Goal: Task Accomplishment & Management: Manage account settings

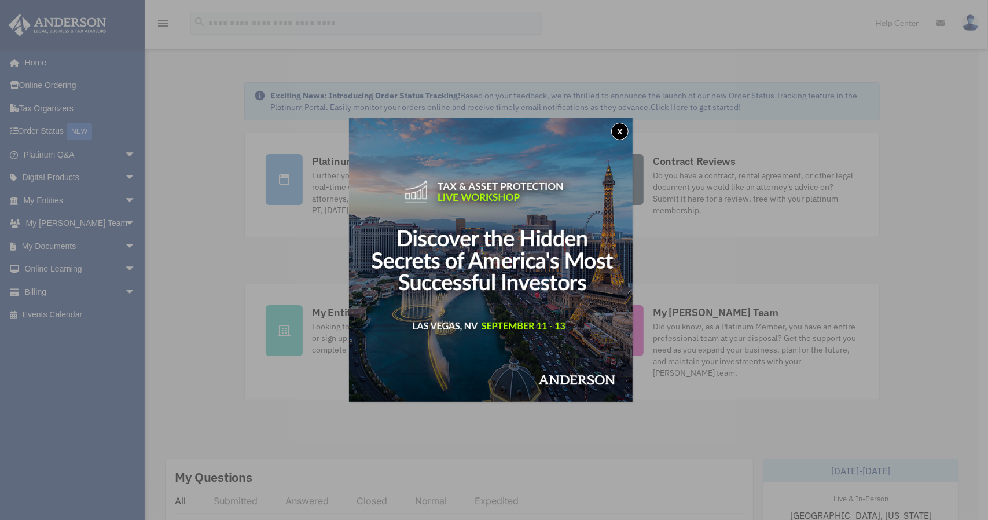
click at [624, 129] on button "x" at bounding box center [619, 131] width 17 height 17
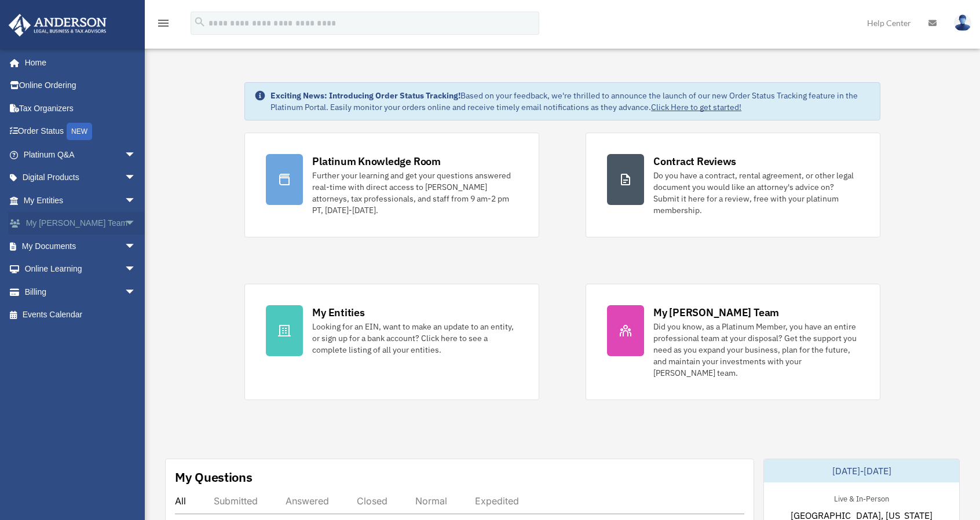
click at [124, 219] on span "arrow_drop_down" at bounding box center [135, 224] width 23 height 24
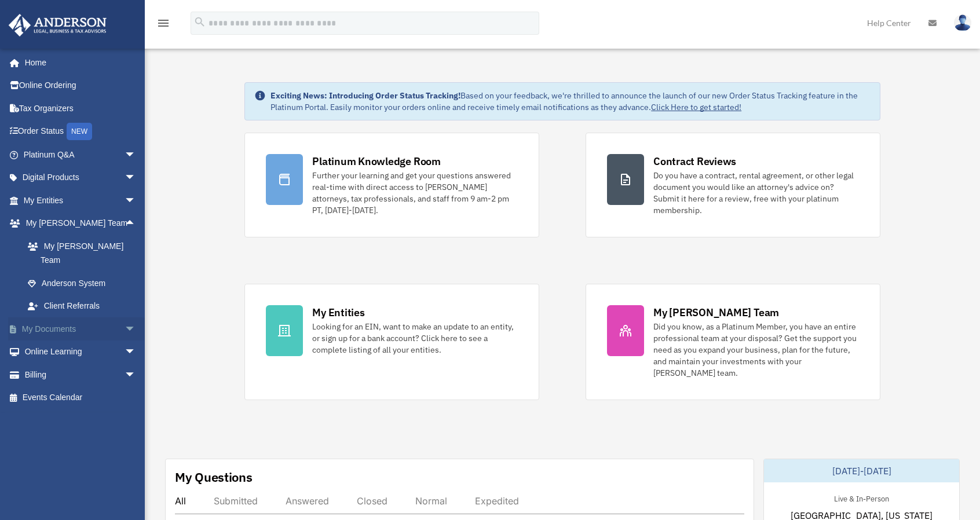
click at [124, 317] on span "arrow_drop_down" at bounding box center [135, 329] width 23 height 24
click at [75, 340] on link "Box" at bounding box center [84, 351] width 137 height 23
click at [53, 340] on link "Box" at bounding box center [84, 351] width 137 height 23
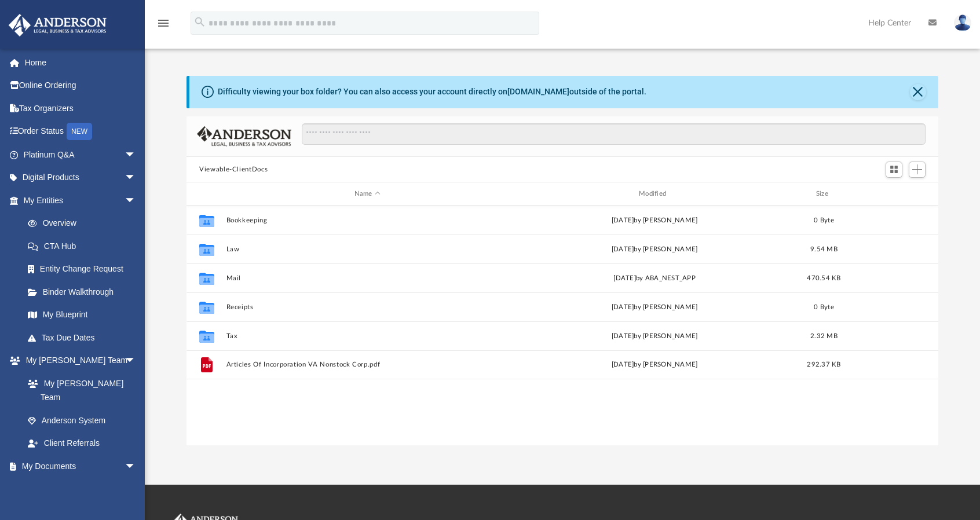
scroll to position [254, 742]
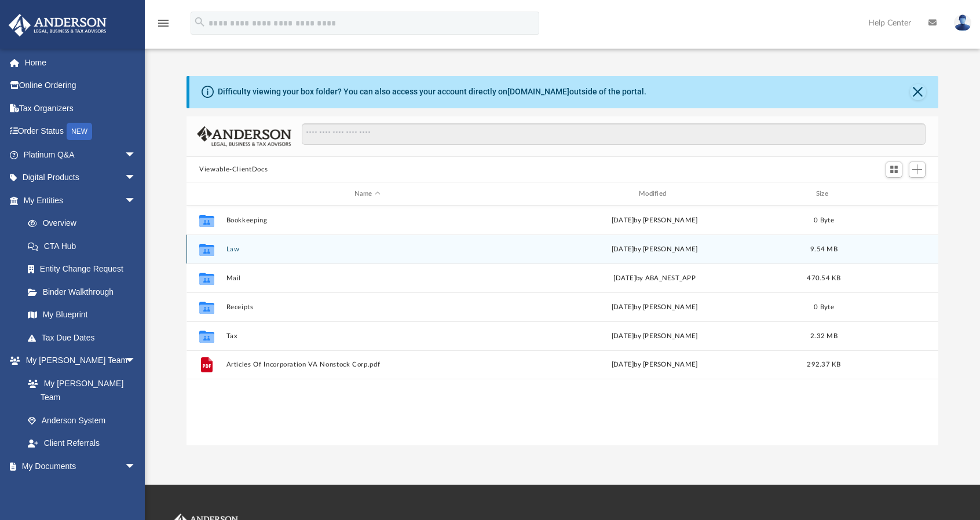
click at [247, 249] on button "Law" at bounding box center [367, 249] width 282 height 8
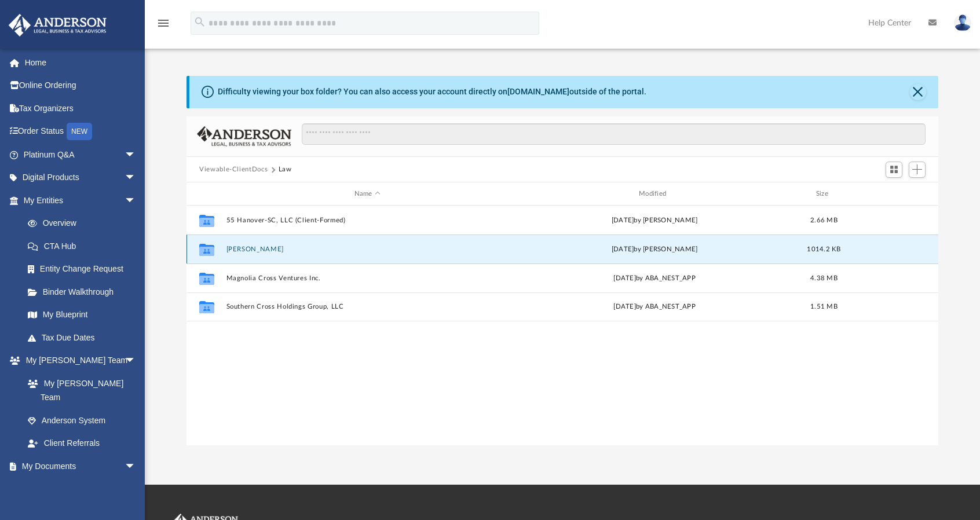
click at [261, 247] on button "Brisa Del Mar" at bounding box center [367, 249] width 282 height 8
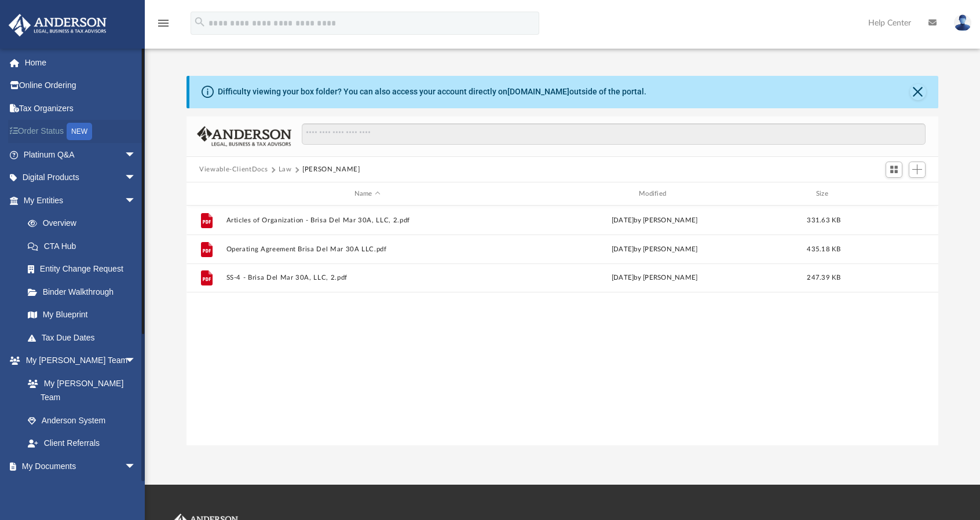
click at [57, 129] on link "Order Status NEW" at bounding box center [80, 132] width 145 height 24
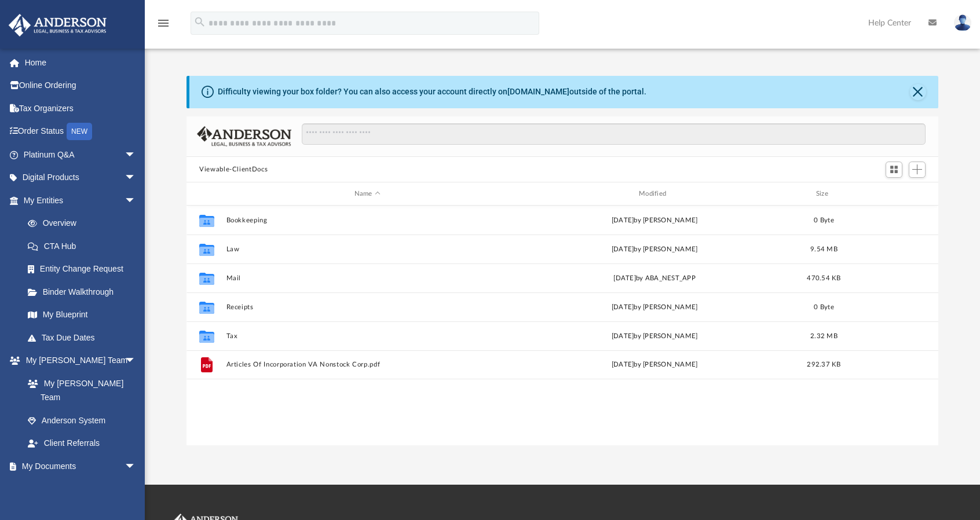
scroll to position [254, 742]
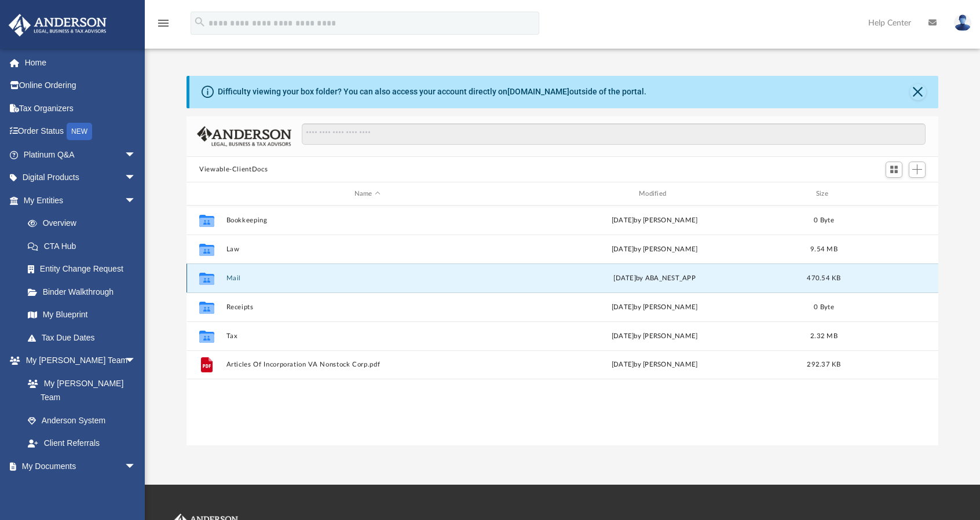
click at [234, 277] on button "Mail" at bounding box center [367, 278] width 282 height 8
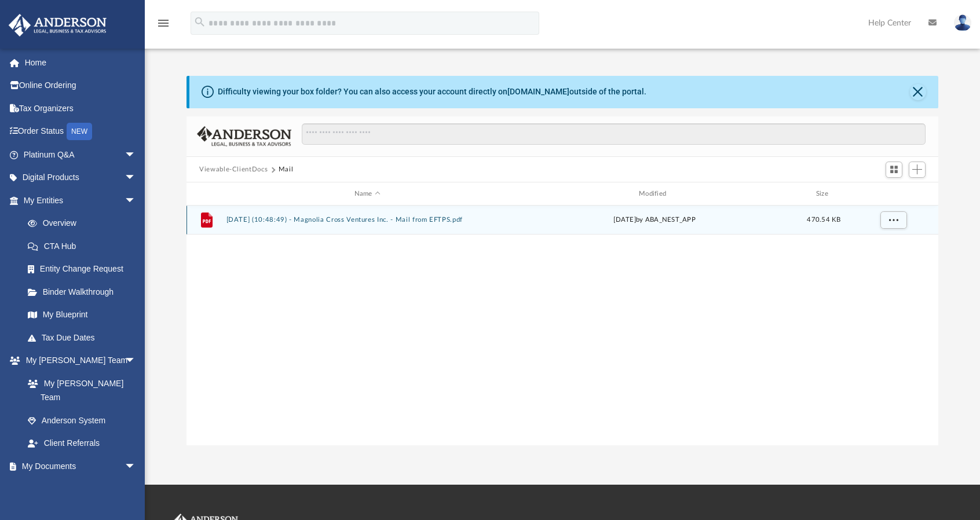
click at [299, 220] on button "2025.06.06 (10:48:49) - Magnolia Cross Ventures Inc. - Mail from EFTPS.pdf" at bounding box center [367, 221] width 282 height 8
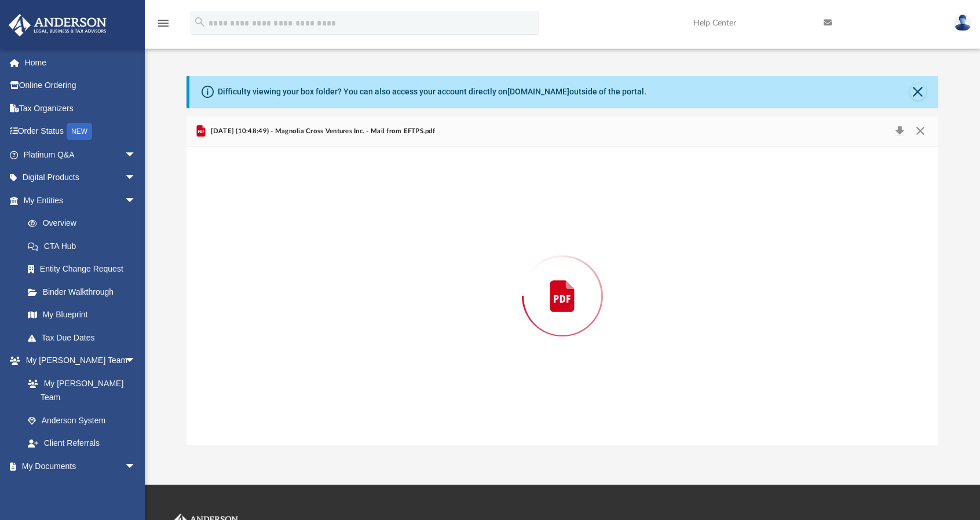
click at [299, 220] on div "Preview" at bounding box center [561, 295] width 751 height 299
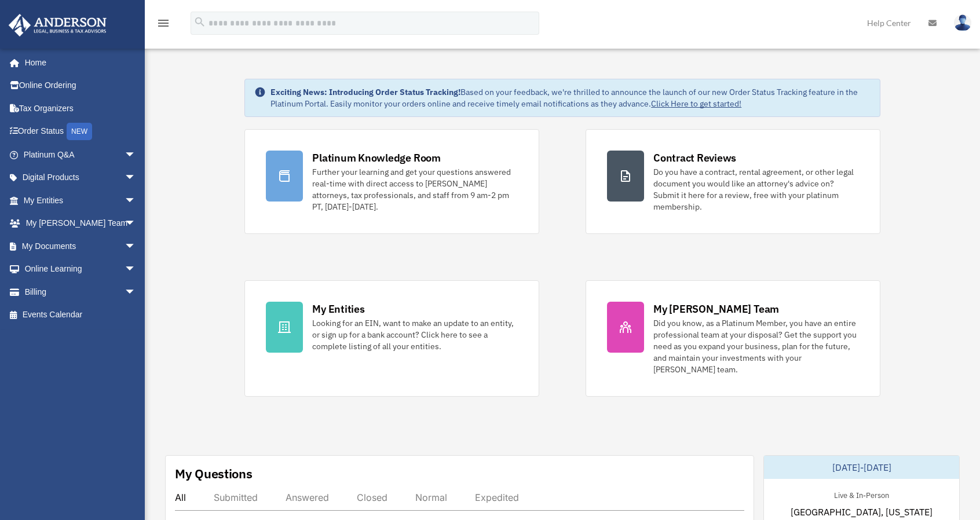
scroll to position [7, 0]
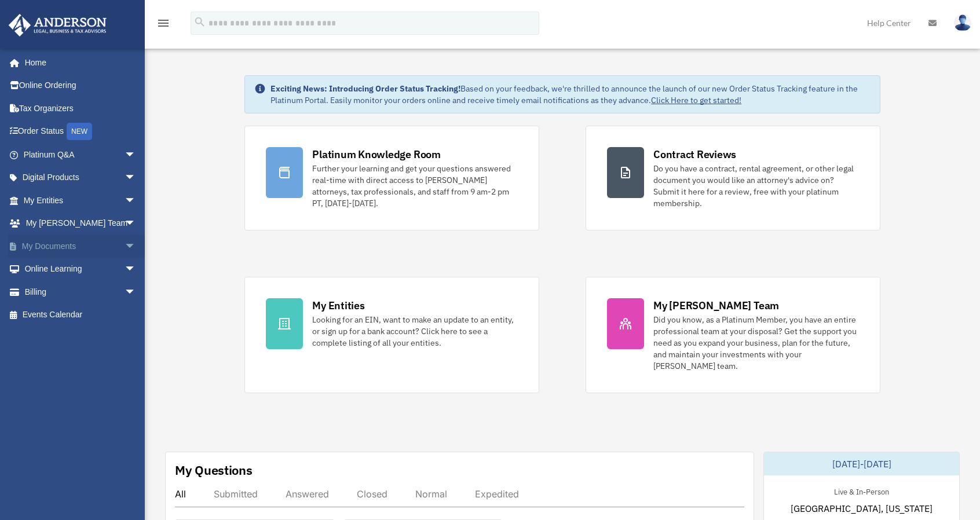
click at [124, 245] on span "arrow_drop_down" at bounding box center [135, 246] width 23 height 24
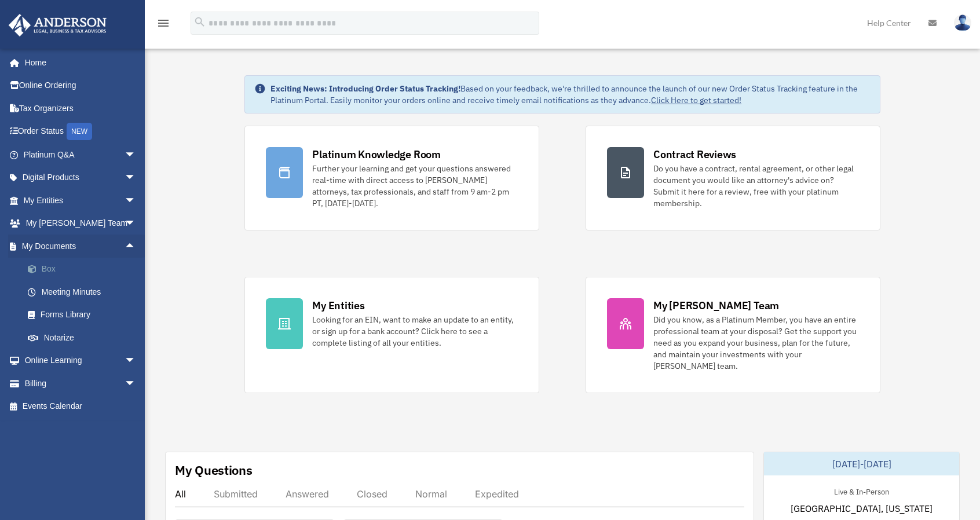
click at [49, 267] on link "Box" at bounding box center [84, 269] width 137 height 23
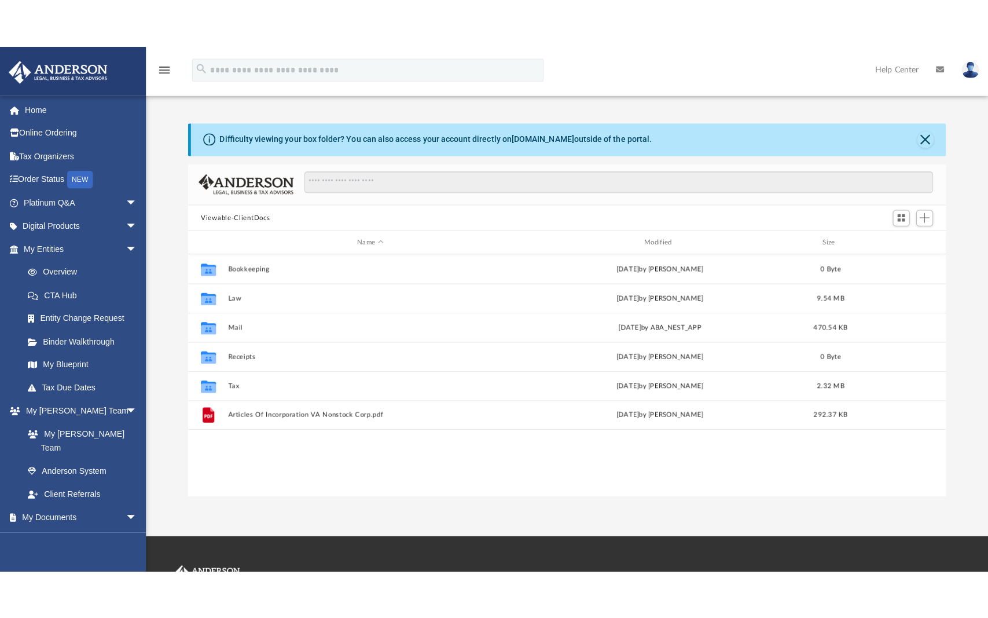
scroll to position [254, 742]
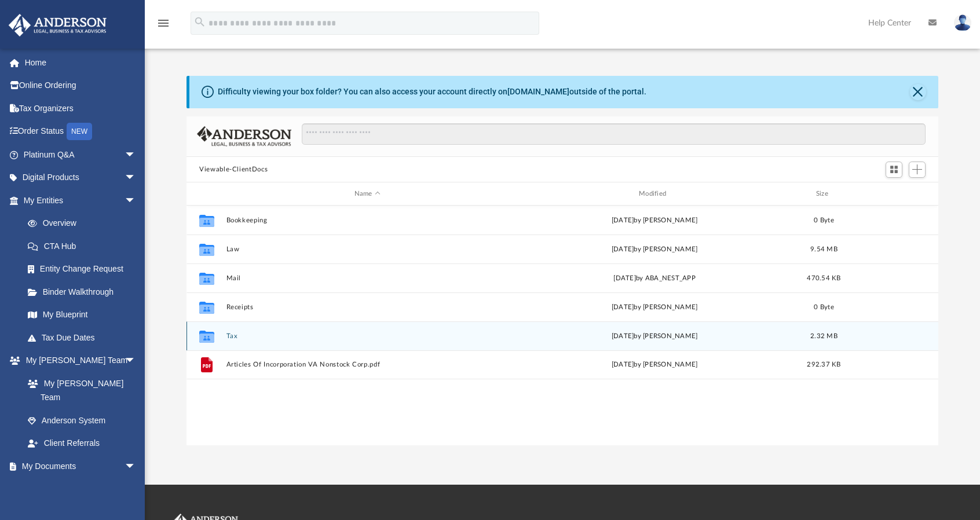
click at [208, 333] on icon "grid" at bounding box center [206, 337] width 15 height 9
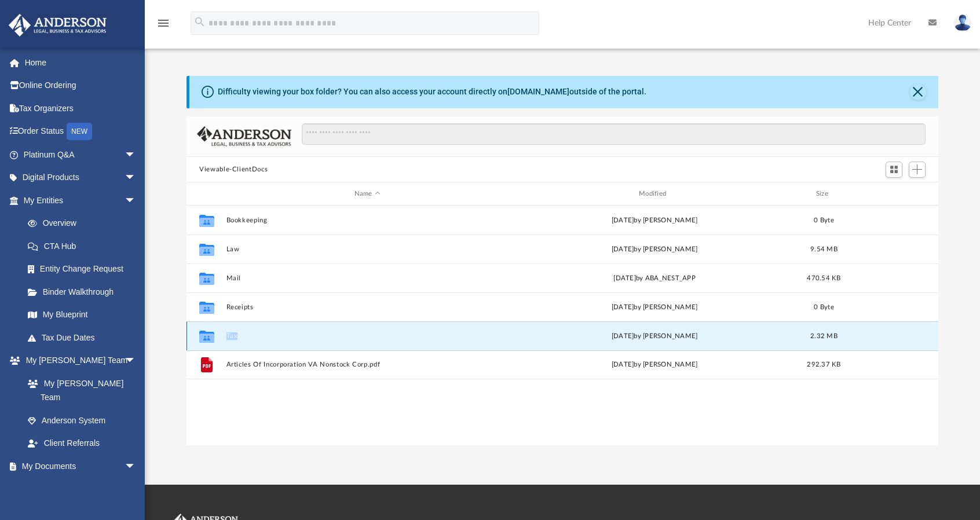
click at [208, 333] on icon "grid" at bounding box center [206, 337] width 15 height 9
click at [212, 335] on icon "grid" at bounding box center [206, 337] width 15 height 9
click at [232, 335] on button "Tax" at bounding box center [367, 336] width 282 height 8
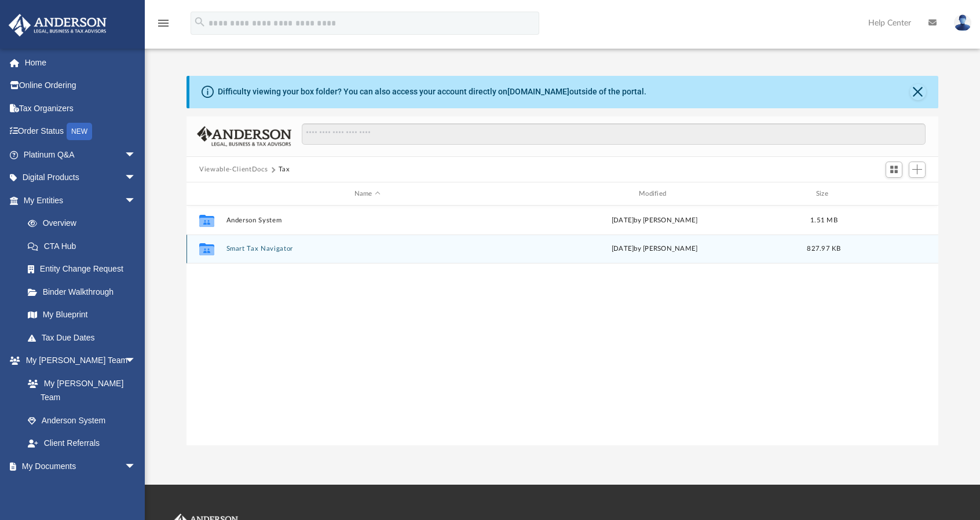
click at [208, 250] on icon "grid" at bounding box center [206, 250] width 15 height 9
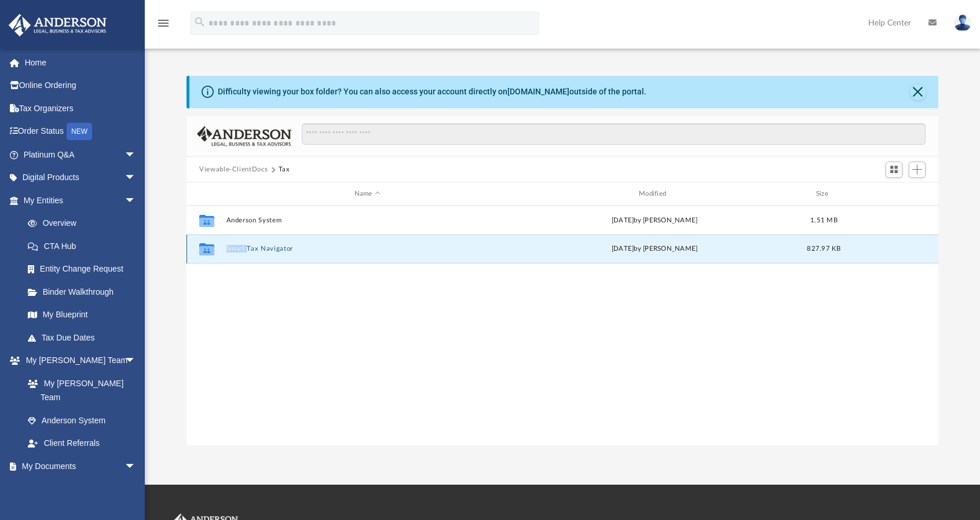
click at [240, 248] on button "Smart Tax Navigator" at bounding box center [367, 249] width 282 height 8
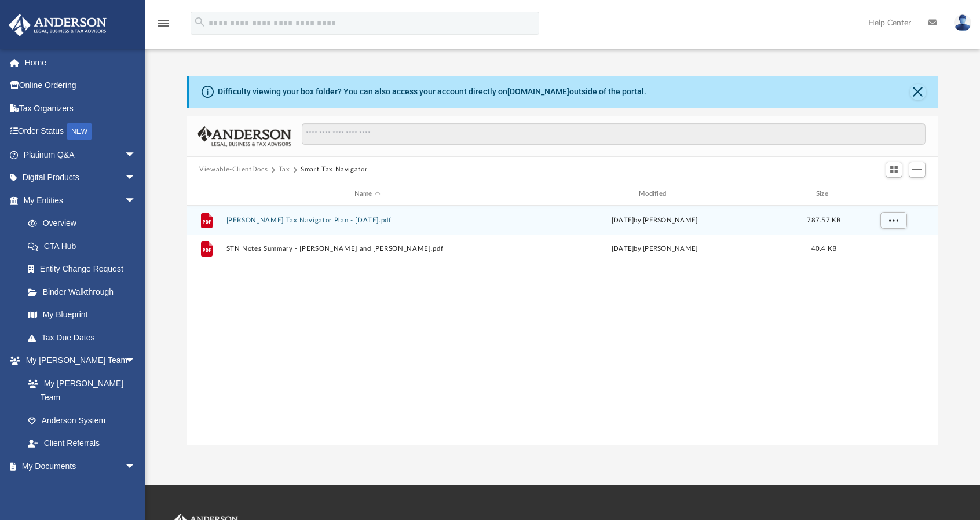
click at [248, 219] on button "Biddle, Michael - Smart Tax Navigator Plan - 06-27-2025.pdf" at bounding box center [367, 221] width 282 height 8
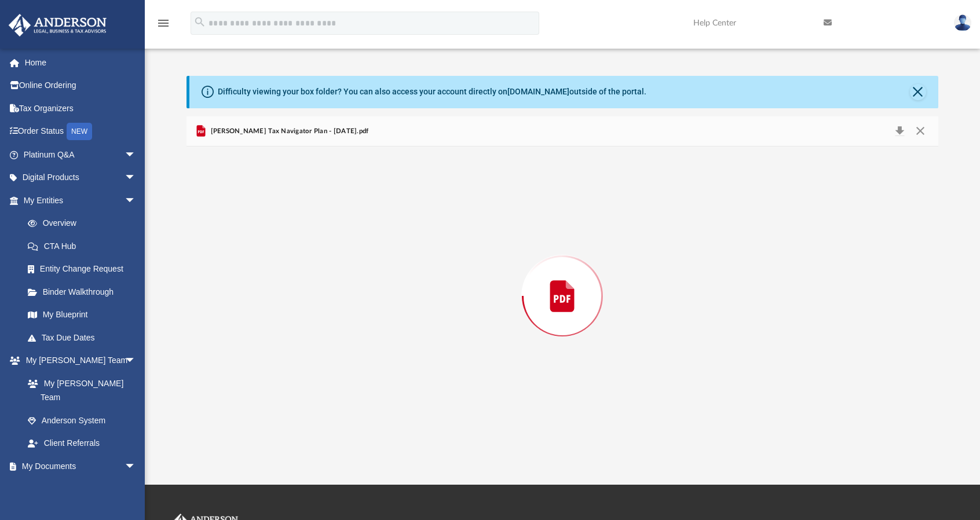
click at [248, 219] on div "Preview" at bounding box center [561, 295] width 751 height 299
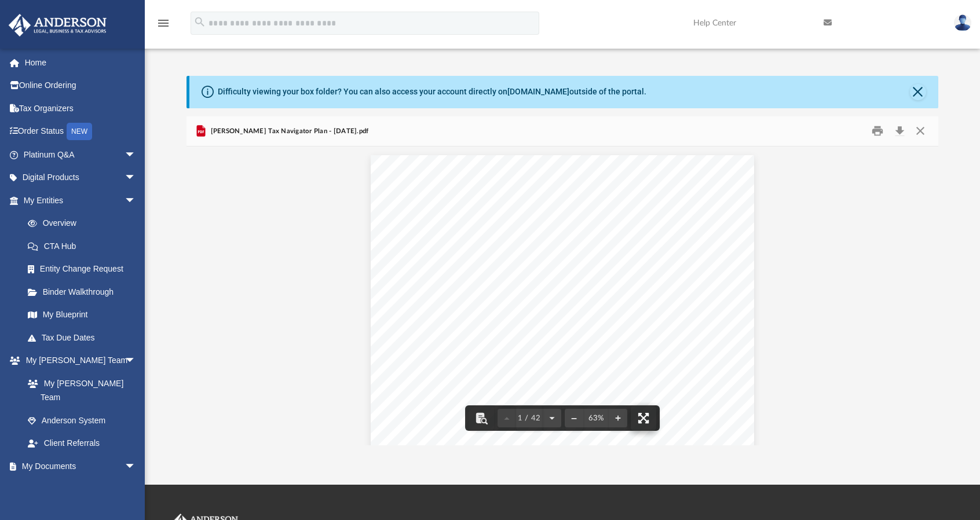
click at [641, 417] on button "File preview" at bounding box center [642, 417] width 25 height 25
drag, startPoint x: 648, startPoint y: 413, endPoint x: 648, endPoint y: 483, distance: 70.1
click at [648, 413] on button "File preview" at bounding box center [645, 417] width 25 height 25
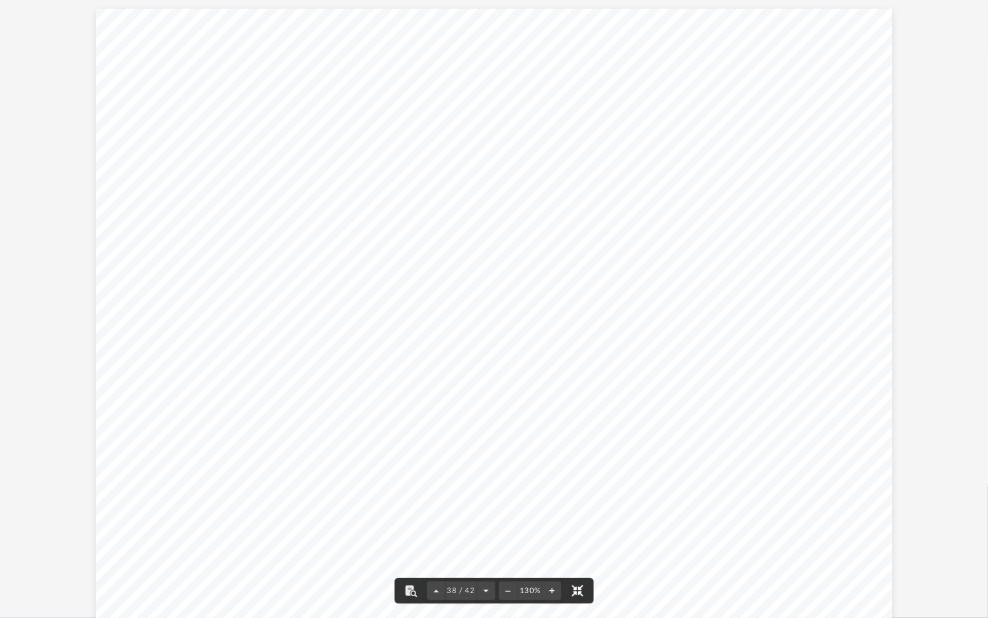
scroll to position [24023, 0]
click at [640, 519] on div "Strategy §280A Calculation 2025 2026 # of Days: 14 14 Average local rental pric…" at bounding box center [493, 316] width 795 height 615
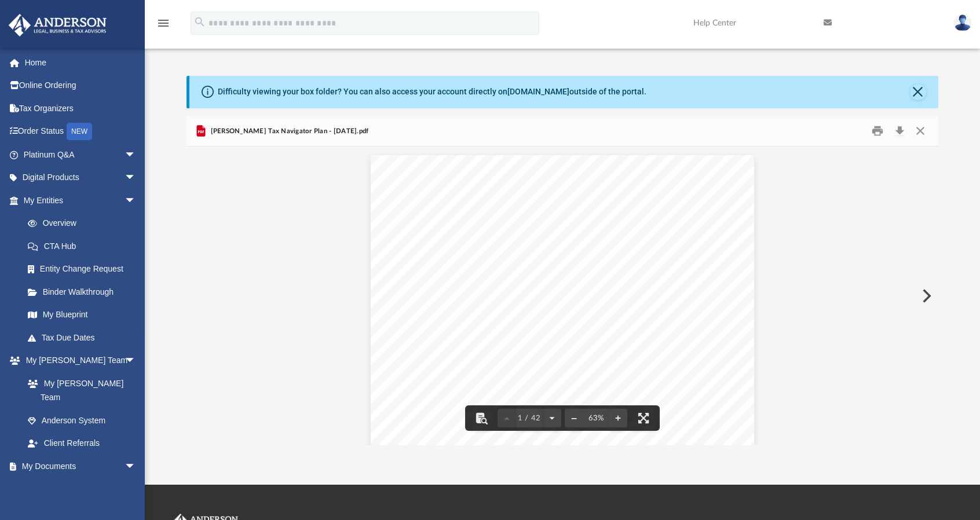
scroll to position [9, 9]
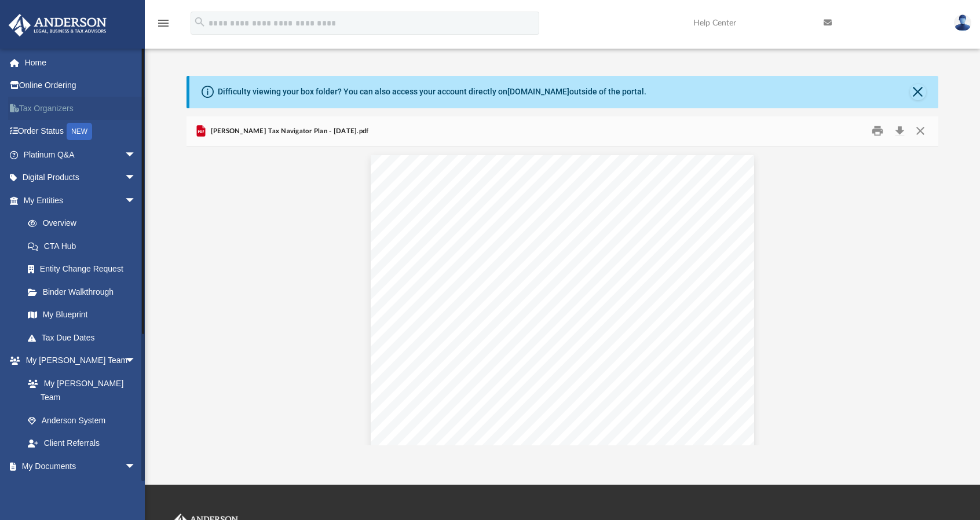
click at [59, 108] on link "Tax Organizers" at bounding box center [80, 108] width 145 height 23
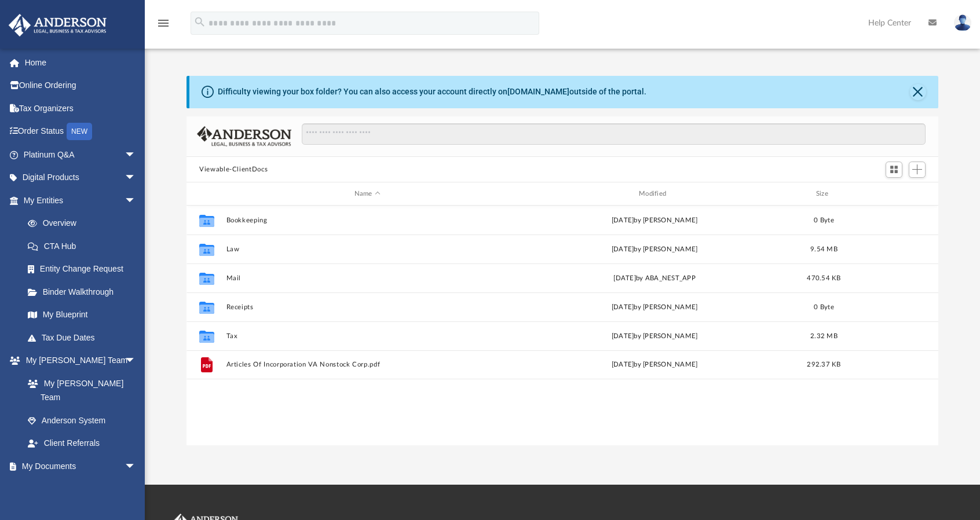
scroll to position [254, 742]
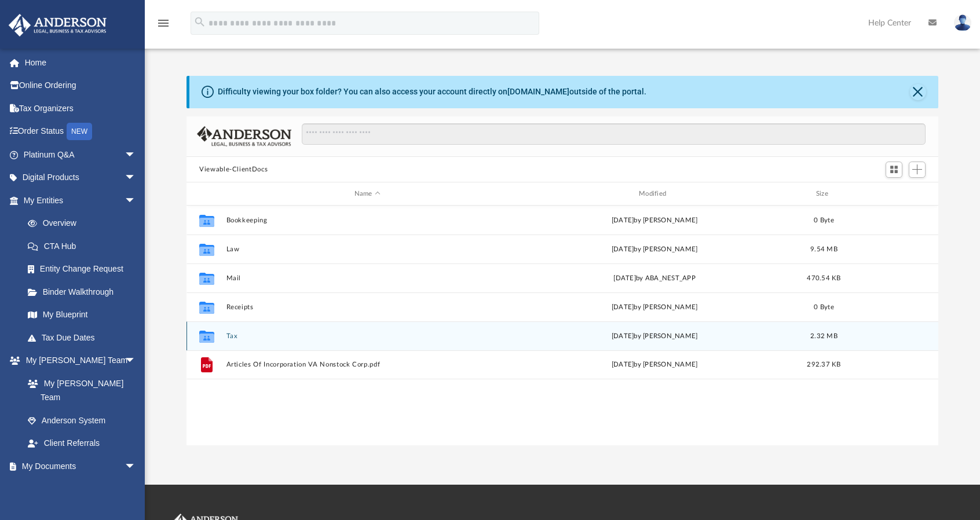
click at [207, 339] on icon "grid" at bounding box center [206, 337] width 15 height 12
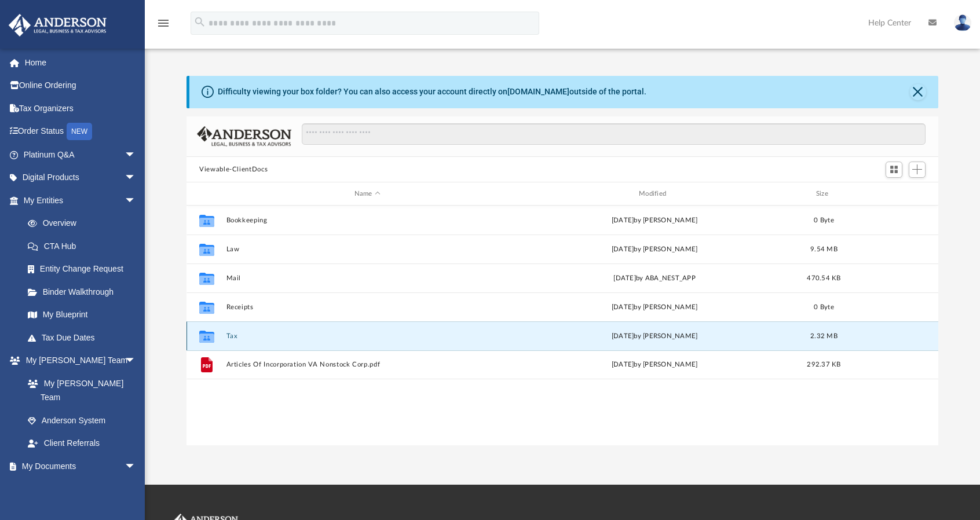
click at [207, 339] on icon "grid" at bounding box center [206, 337] width 15 height 12
click at [231, 333] on button "Tax" at bounding box center [367, 336] width 282 height 8
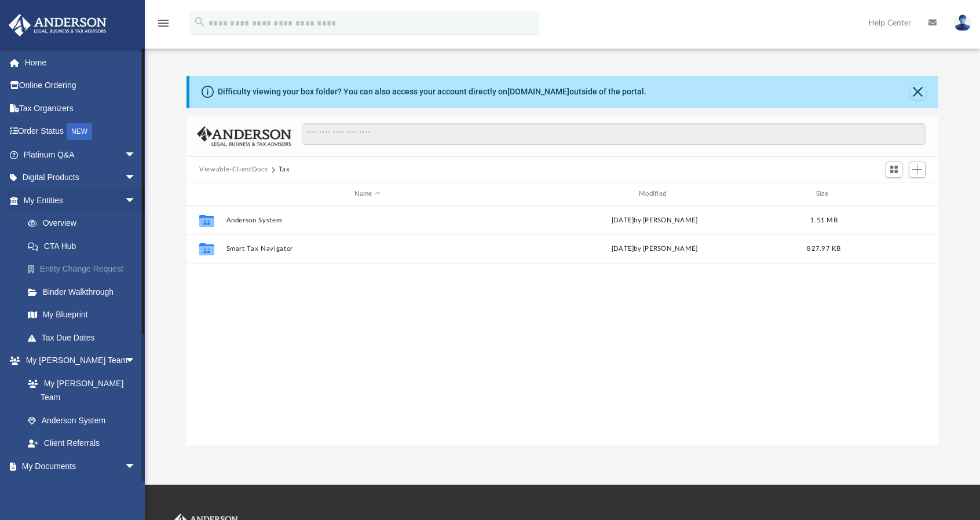
click at [100, 266] on link "Entity Change Request" at bounding box center [84, 269] width 137 height 23
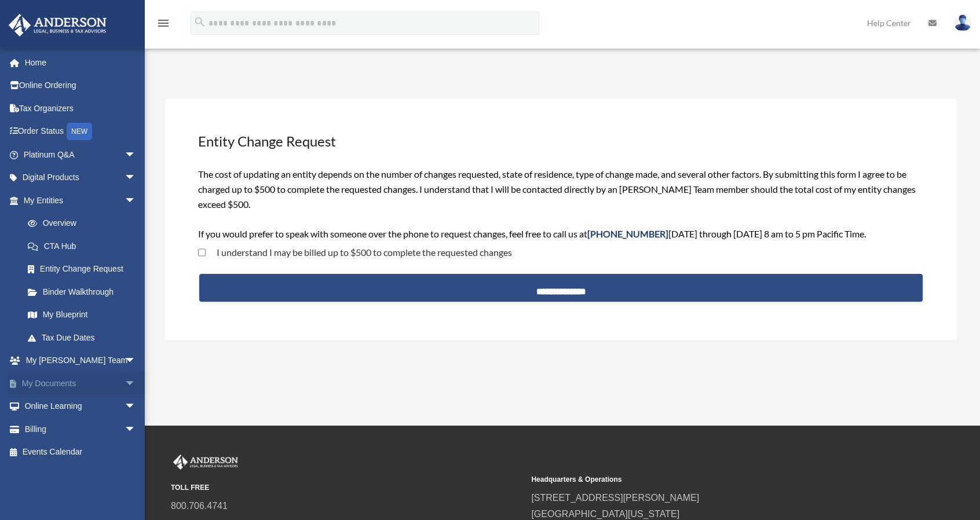
click at [124, 382] on span "arrow_drop_down" at bounding box center [135, 384] width 23 height 24
click at [45, 404] on link "Box" at bounding box center [84, 406] width 137 height 23
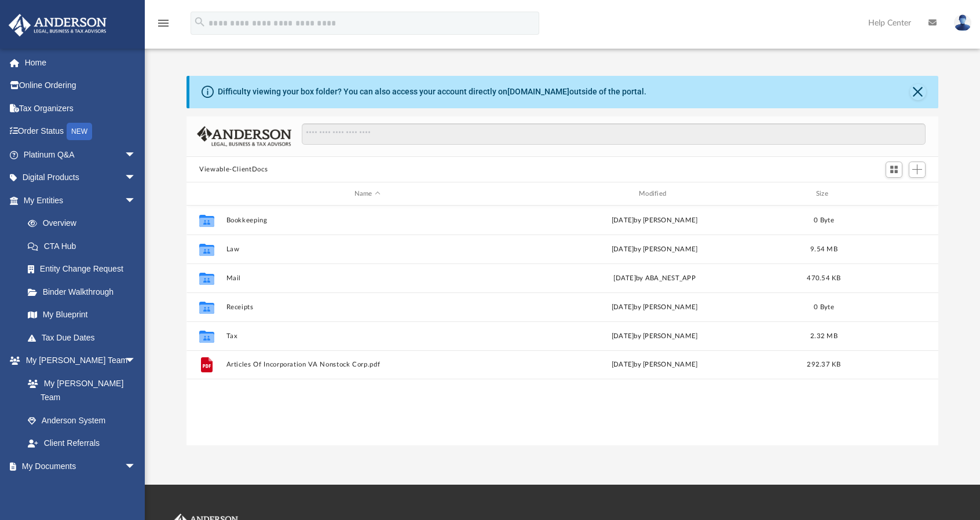
scroll to position [254, 742]
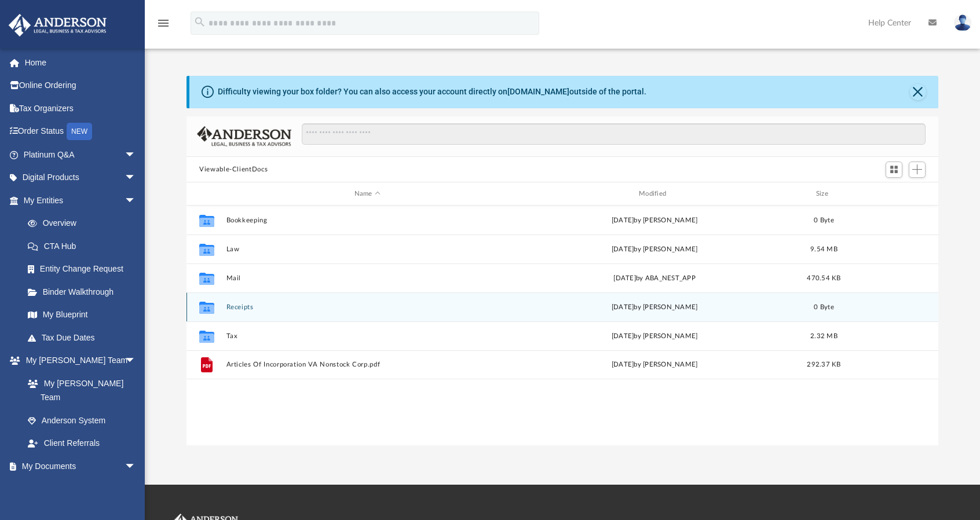
click at [239, 305] on button "Receipts" at bounding box center [367, 307] width 282 height 8
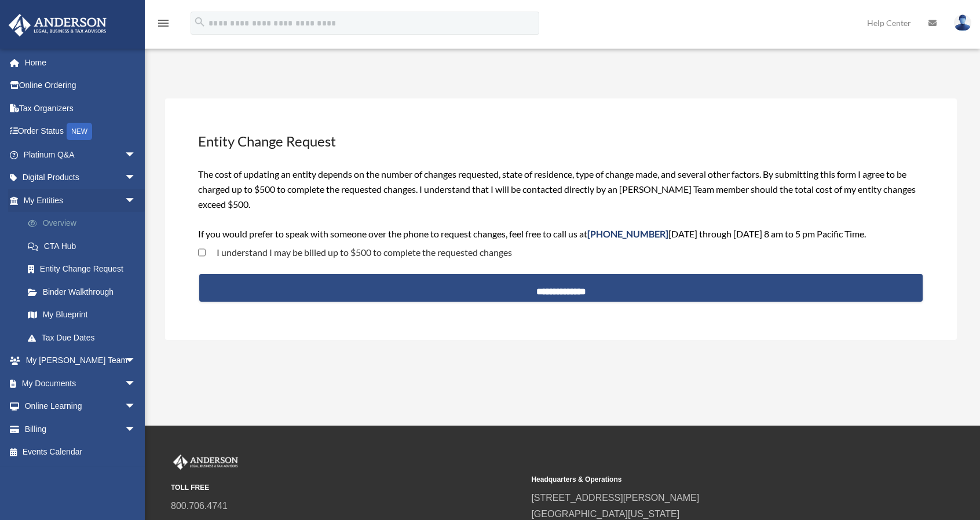
click at [54, 219] on link "Overview" at bounding box center [84, 223] width 137 height 23
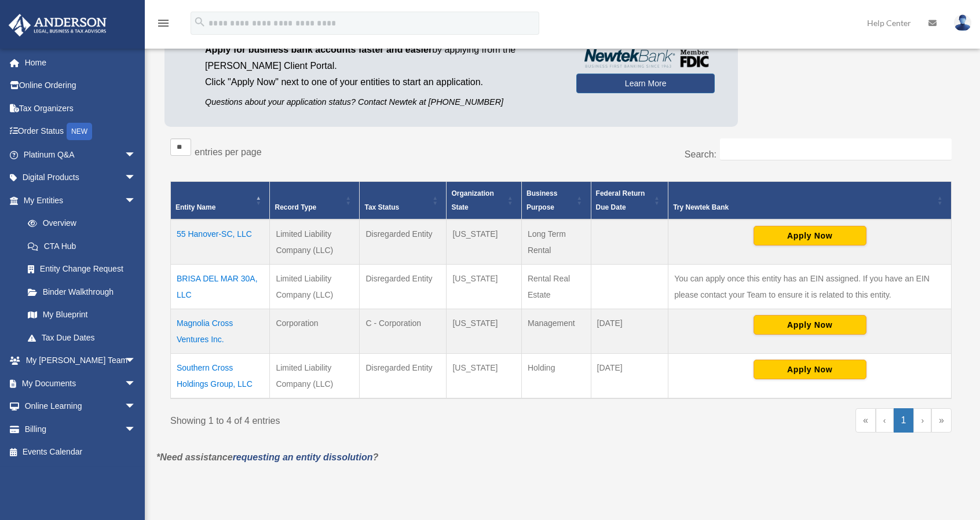
scroll to position [117, 0]
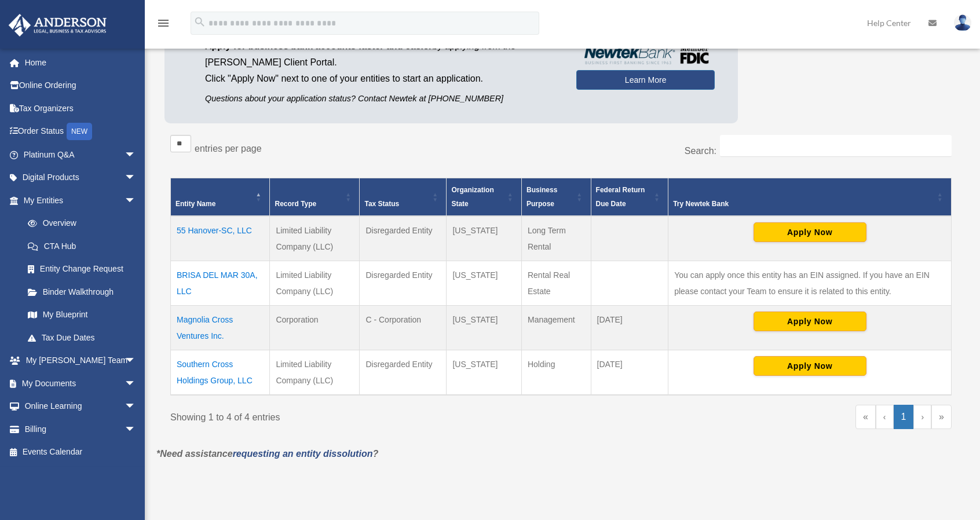
click at [212, 273] on td "BRISA DEL MAR 30A, LLC" at bounding box center [220, 283] width 99 height 45
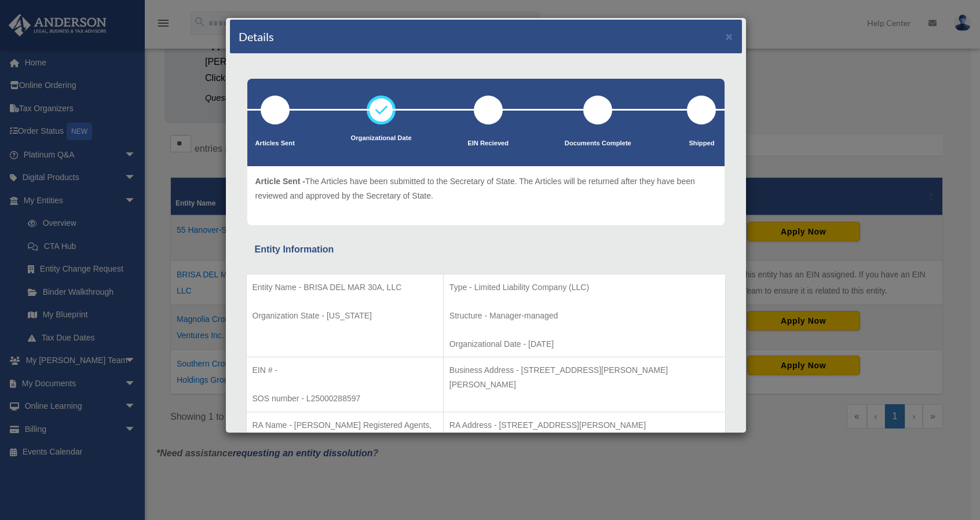
scroll to position [0, 0]
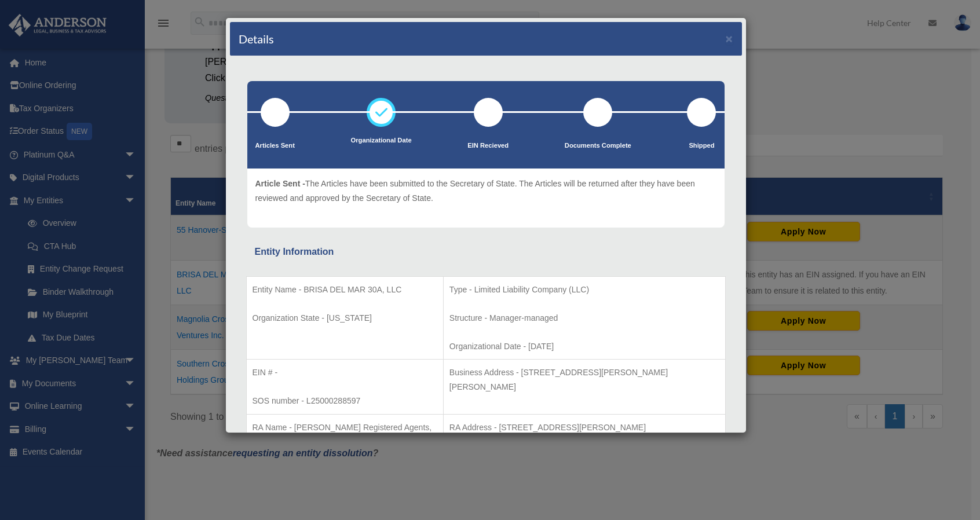
click at [799, 106] on div "Details × Articles Sent Organizational Date" at bounding box center [490, 260] width 980 height 520
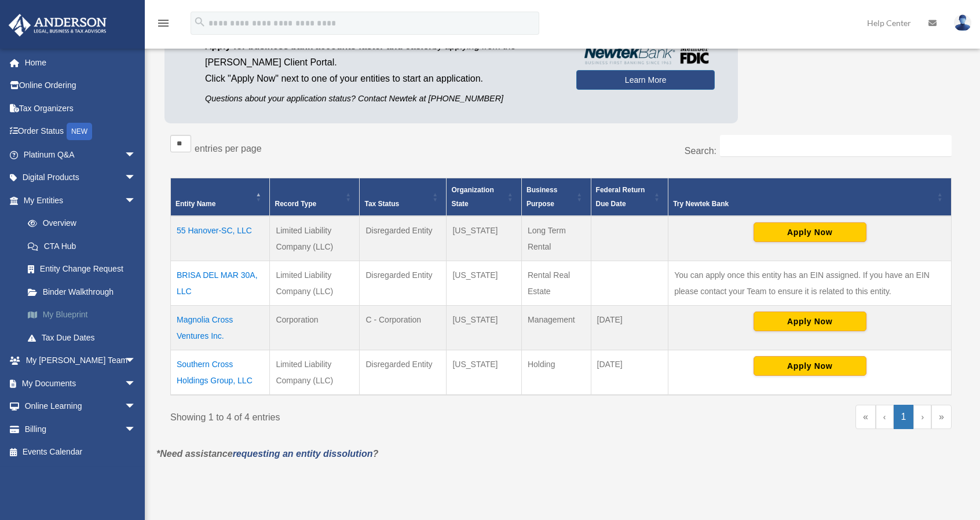
click at [37, 314] on span at bounding box center [38, 315] width 9 height 8
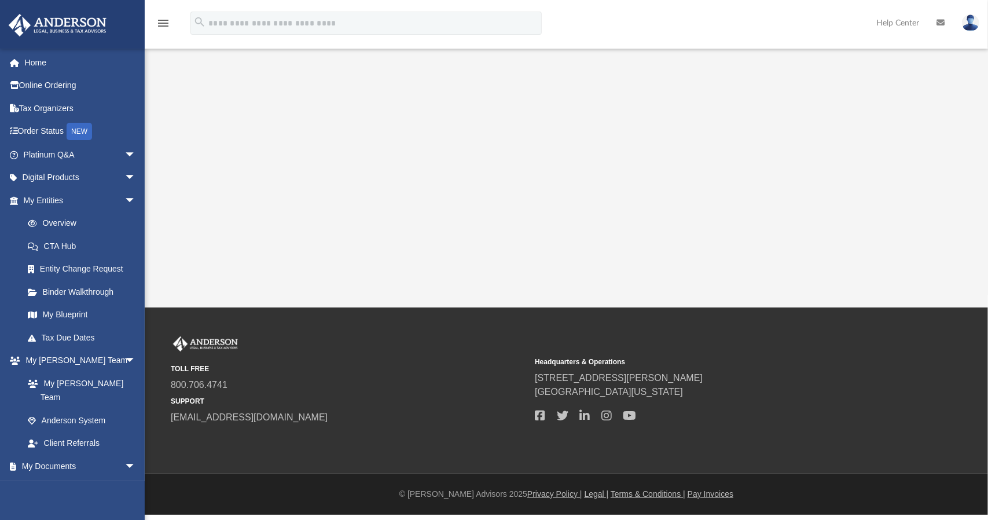
click at [53, 314] on link "My Blueprint" at bounding box center [81, 314] width 131 height 23
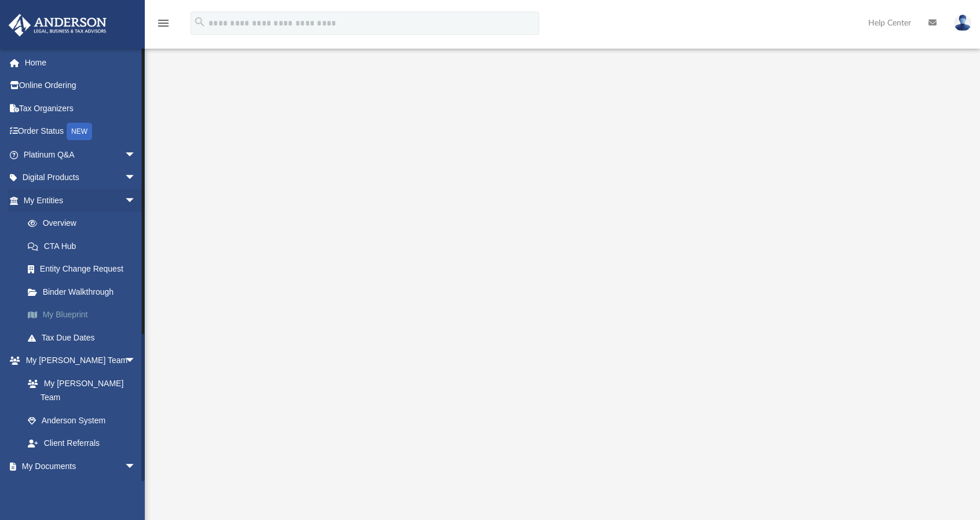
click at [71, 313] on link "My Blueprint" at bounding box center [84, 314] width 137 height 23
click at [54, 223] on link "Overview" at bounding box center [84, 223] width 137 height 23
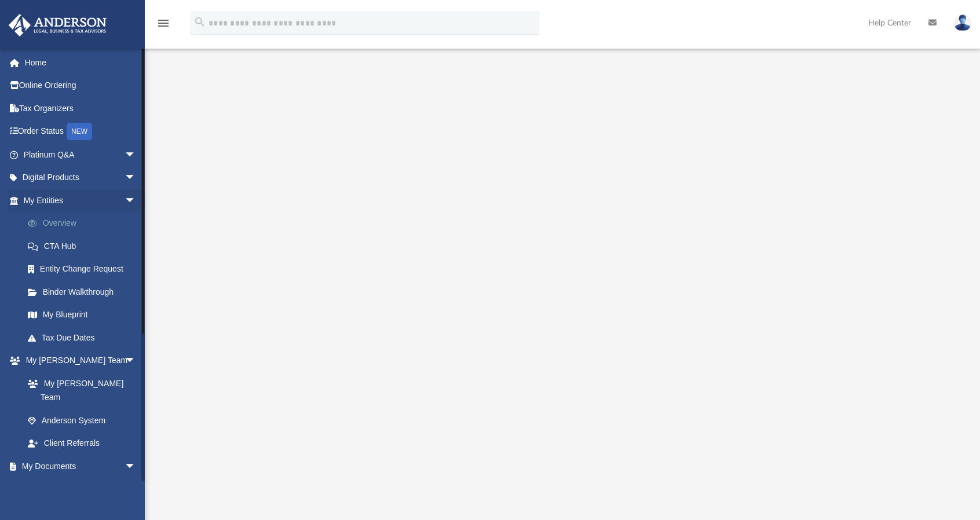
click at [54, 223] on link "Overview" at bounding box center [84, 223] width 137 height 23
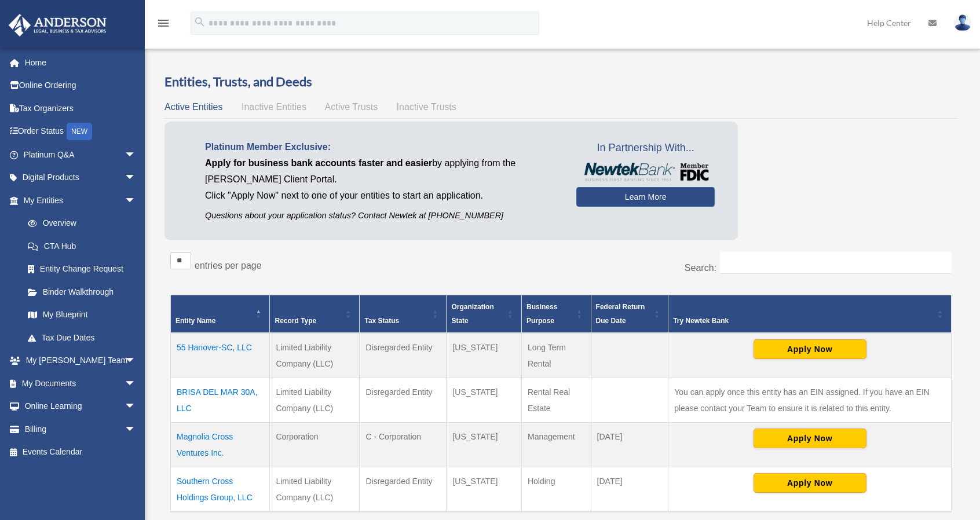
click at [208, 388] on td "BRISA DEL MAR 30A, LLC" at bounding box center [220, 399] width 99 height 45
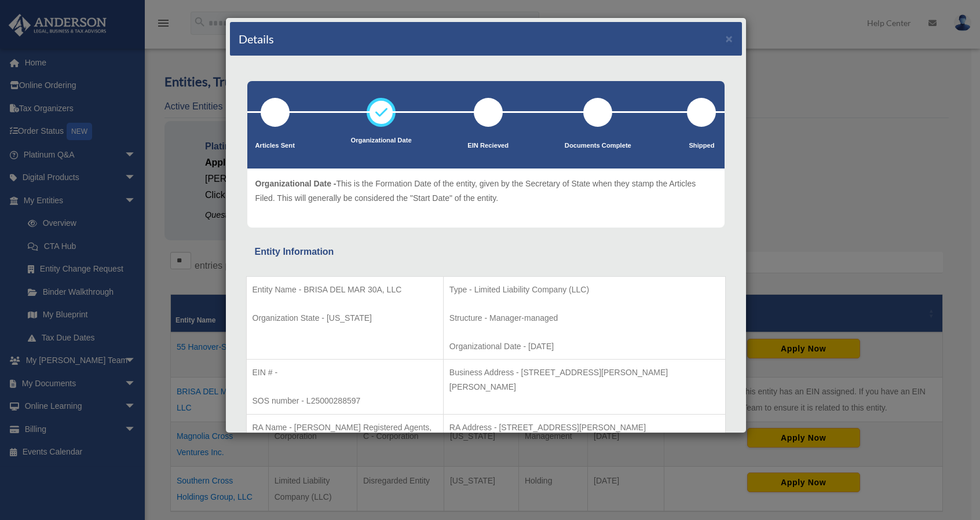
click at [45, 313] on div "Details × Articles Sent Organizational Date" at bounding box center [490, 260] width 980 height 520
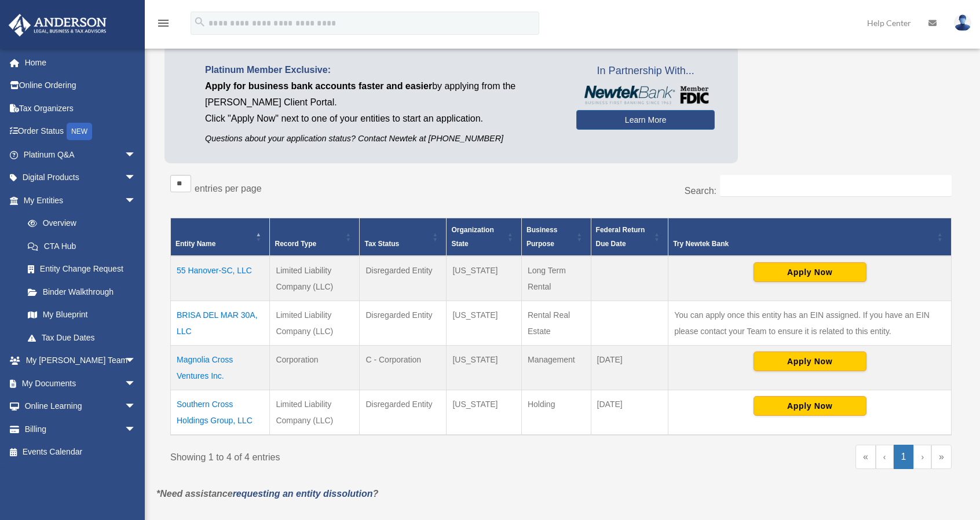
scroll to position [80, 0]
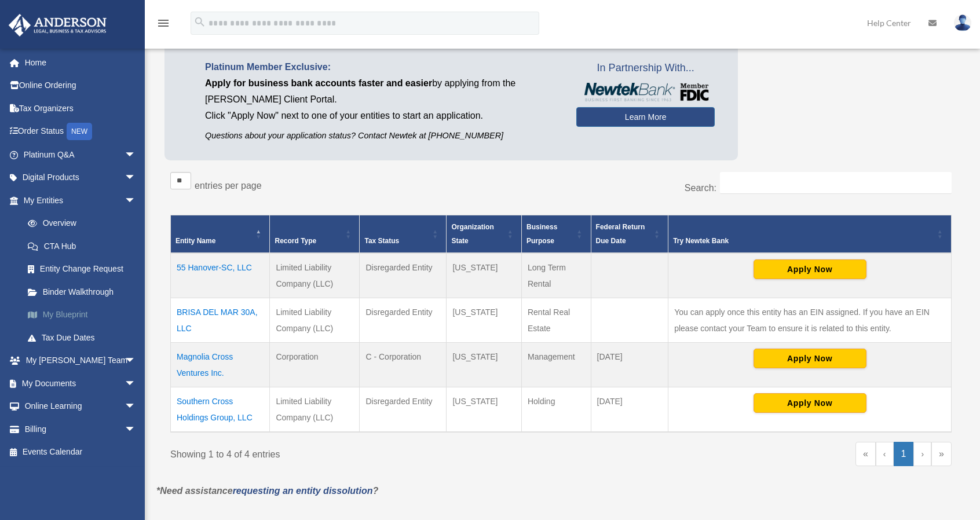
click at [48, 312] on link "My Blueprint" at bounding box center [84, 314] width 137 height 23
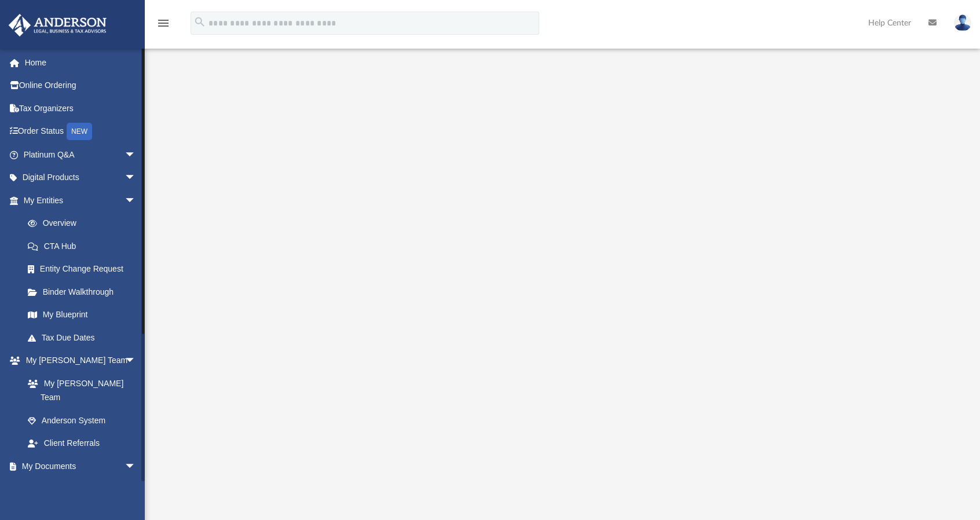
click at [54, 478] on link "Box" at bounding box center [84, 489] width 137 height 23
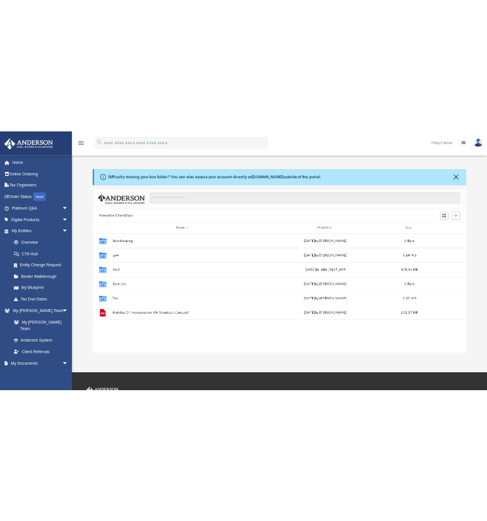
scroll to position [254, 742]
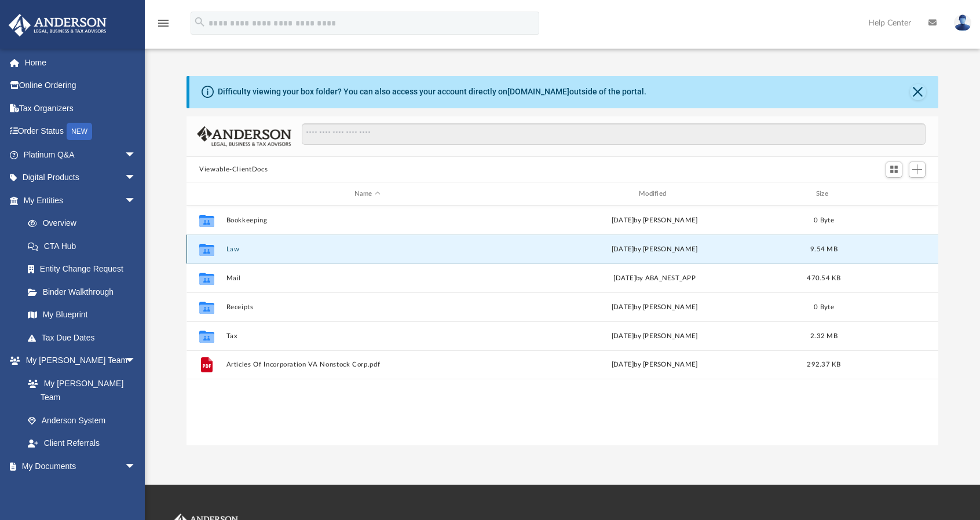
click at [231, 248] on button "Law" at bounding box center [367, 249] width 282 height 8
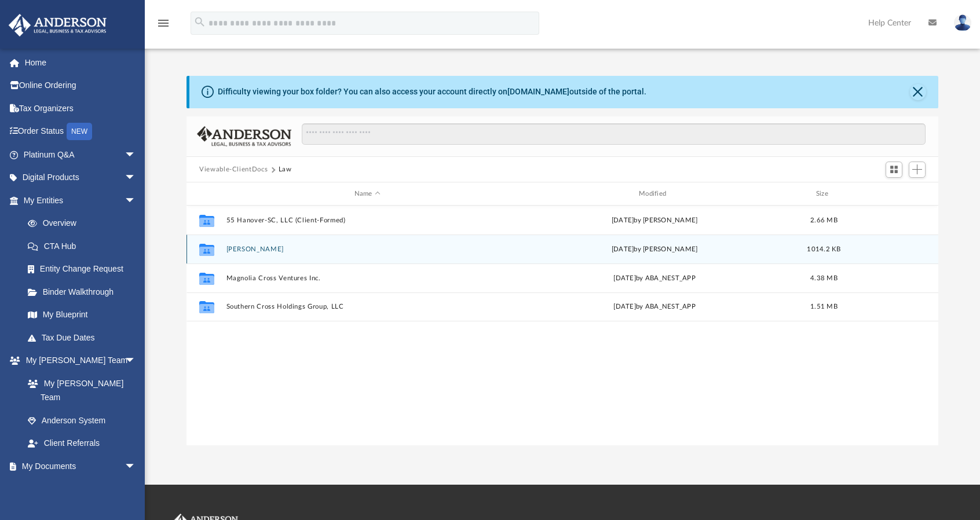
click at [231, 248] on button "[PERSON_NAME]" at bounding box center [367, 249] width 282 height 8
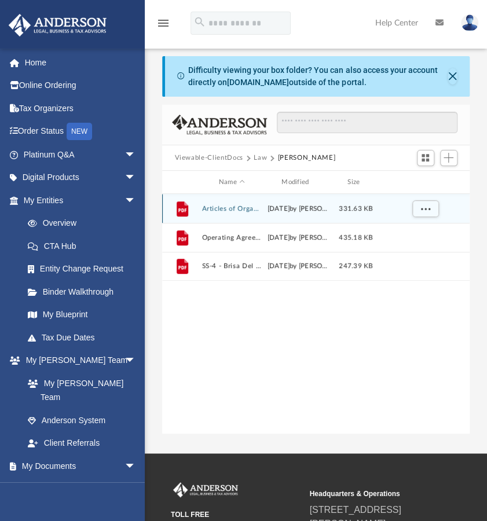
scroll to position [9, 10]
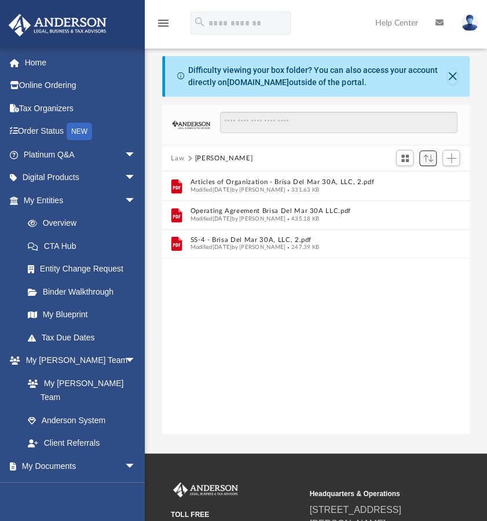
click at [427, 157] on span "Sort" at bounding box center [428, 159] width 10 height 8
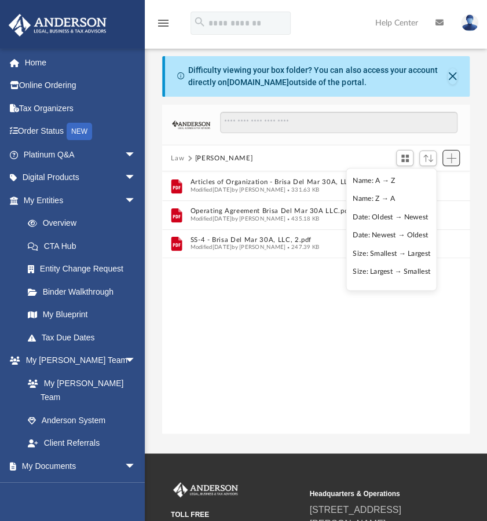
click at [448, 157] on span "Add" at bounding box center [451, 158] width 10 height 10
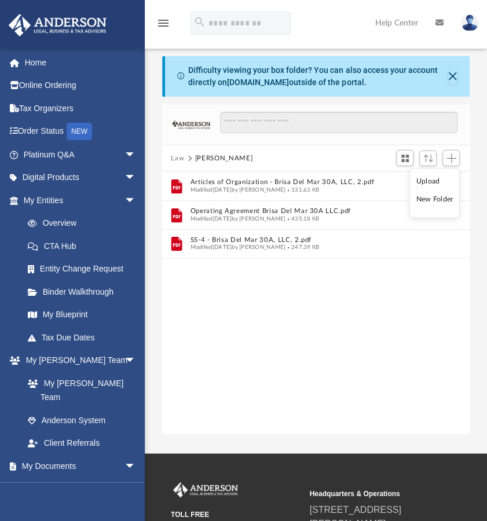
click at [424, 183] on li "Upload" at bounding box center [434, 181] width 37 height 12
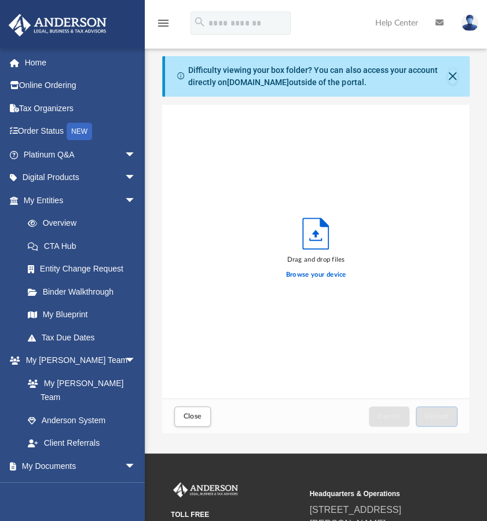
scroll to position [285, 299]
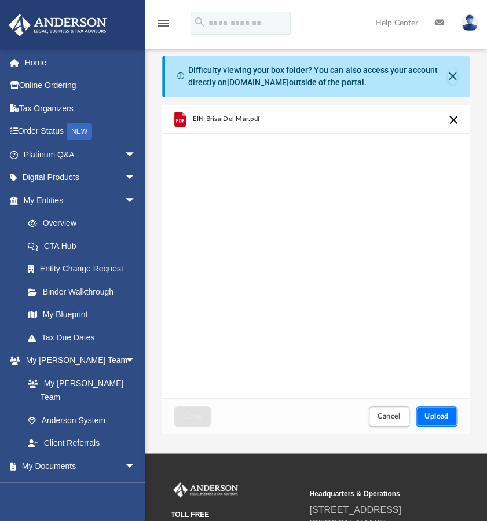
click at [432, 417] on span "Upload" at bounding box center [436, 416] width 24 height 7
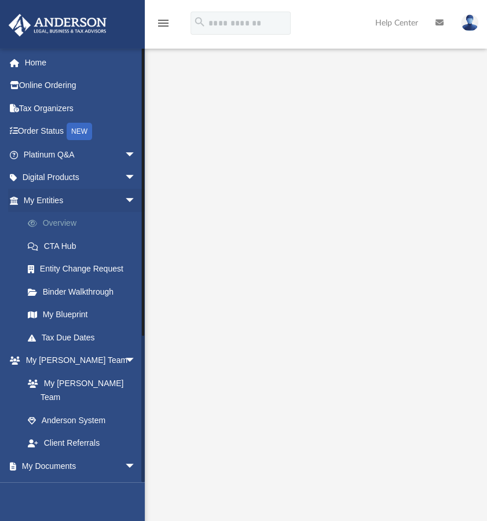
click at [32, 218] on link "Overview" at bounding box center [84, 223] width 137 height 23
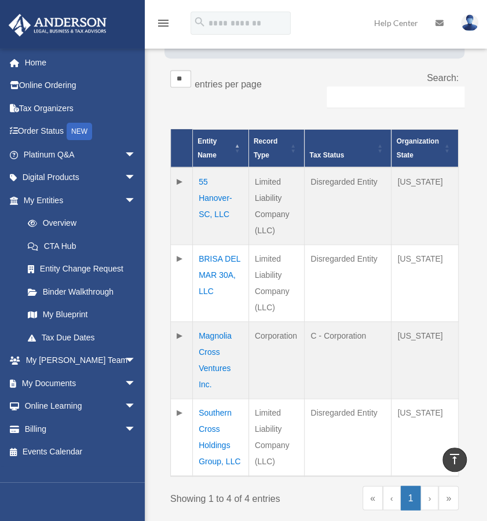
scroll to position [241, 0]
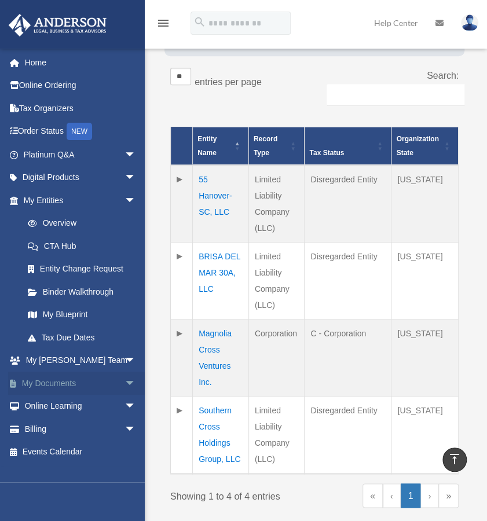
click at [124, 381] on span "arrow_drop_down" at bounding box center [135, 384] width 23 height 24
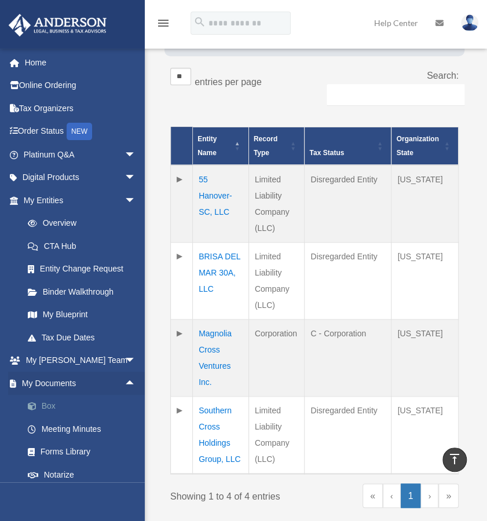
click at [52, 401] on link "Box" at bounding box center [84, 406] width 137 height 23
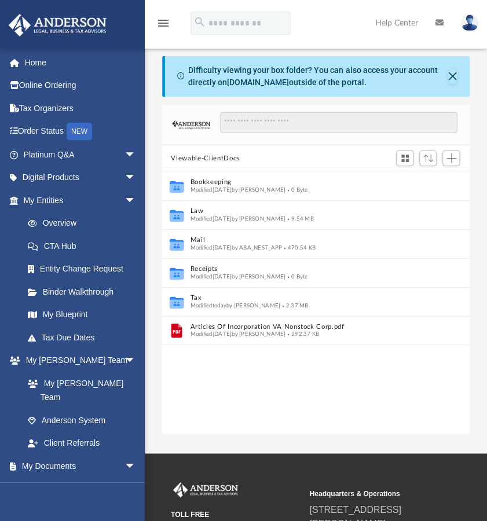
scroll to position [254, 299]
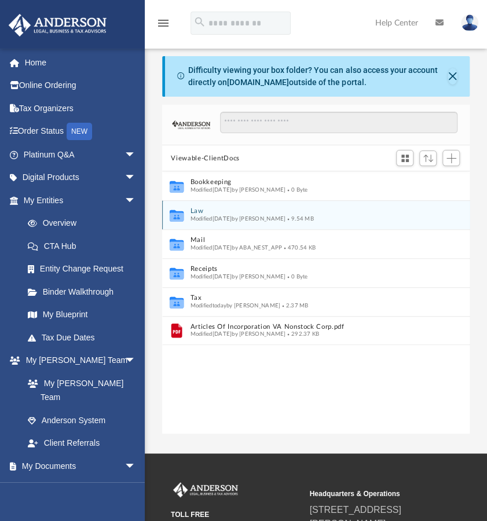
click at [198, 211] on button "Law" at bounding box center [308, 212] width 236 height 8
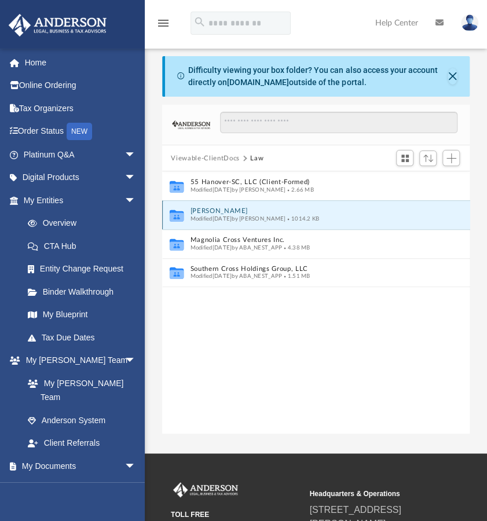
click at [218, 208] on button "[PERSON_NAME]" at bounding box center [308, 212] width 236 height 8
